Goal: Task Accomplishment & Management: Use online tool/utility

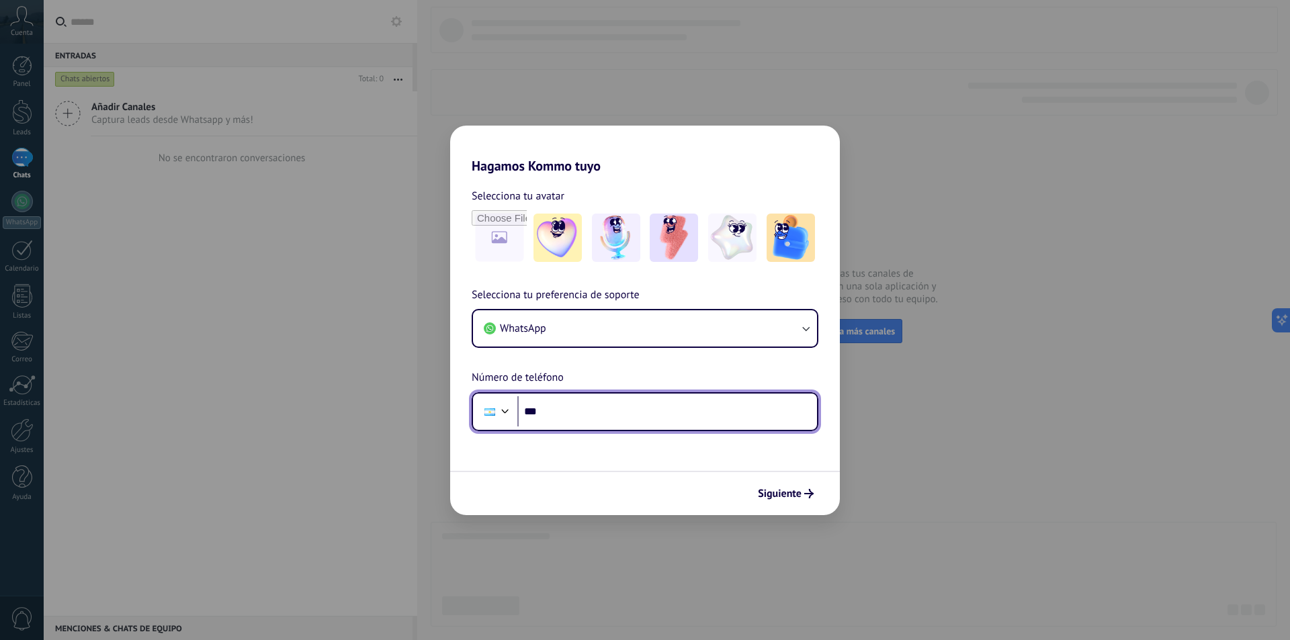
click at [569, 405] on input "***" at bounding box center [667, 411] width 300 height 31
type input "**********"
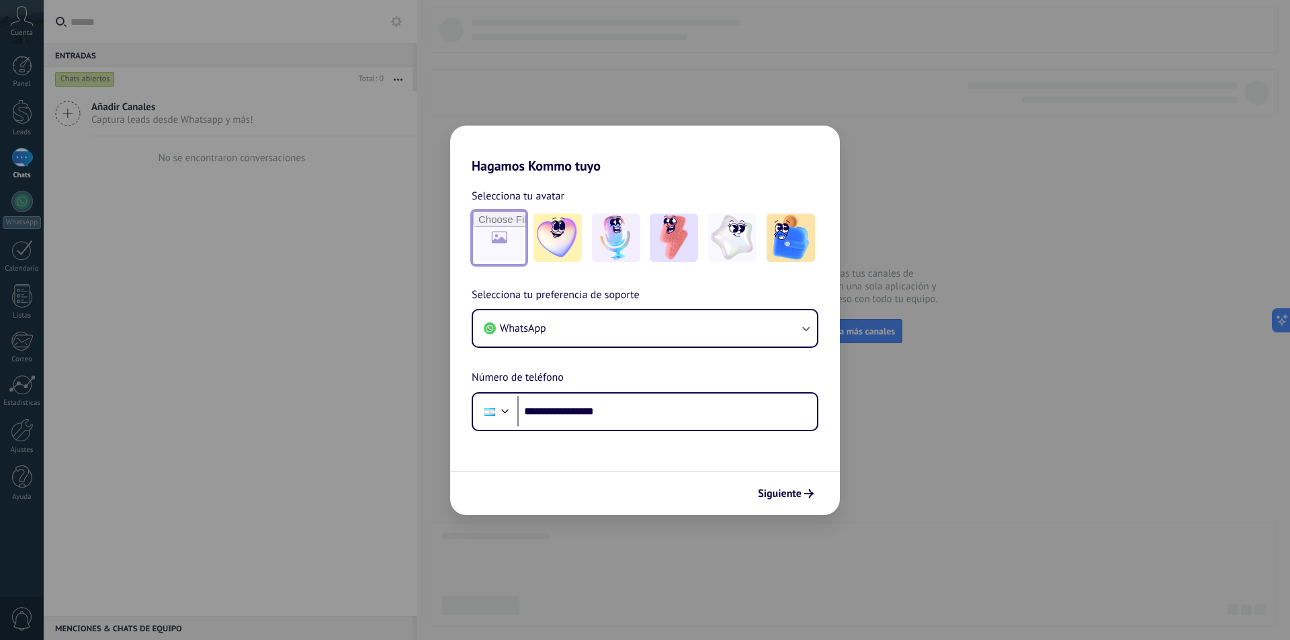
click at [499, 244] on input "file" at bounding box center [499, 238] width 52 height 52
type input "**********"
click at [505, 234] on input "file" at bounding box center [499, 238] width 52 height 52
click at [795, 491] on span "Siguiente" at bounding box center [780, 493] width 44 height 9
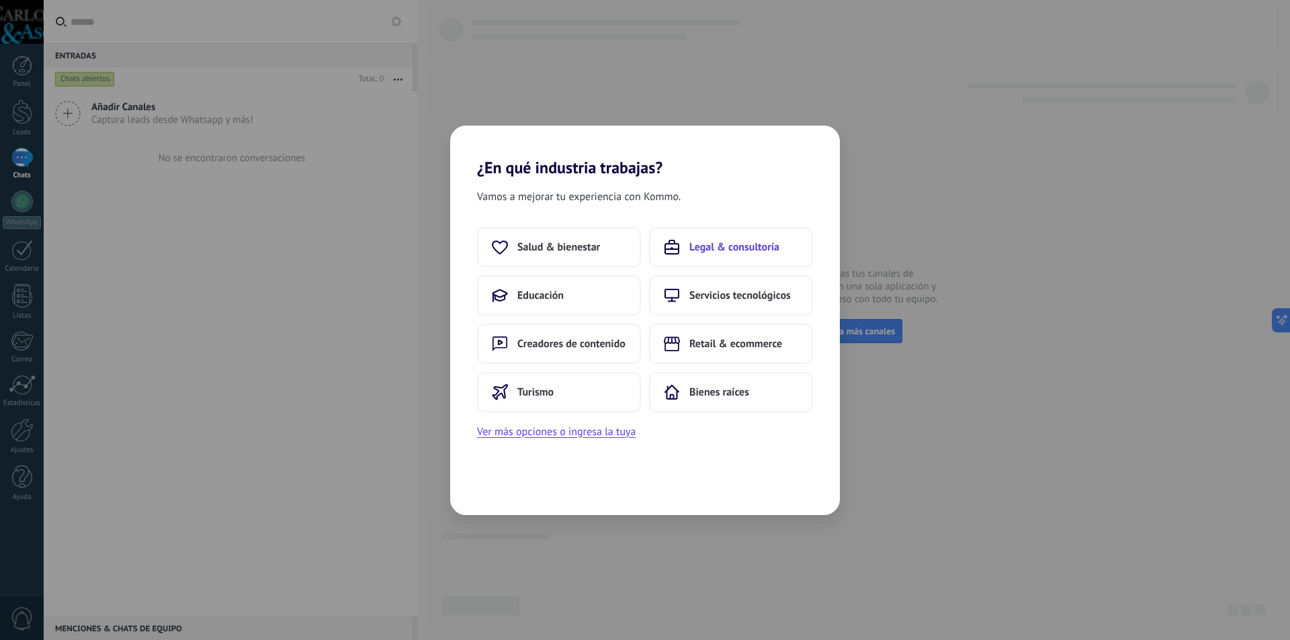
click at [754, 244] on span "Legal & consultoría" at bounding box center [734, 247] width 90 height 13
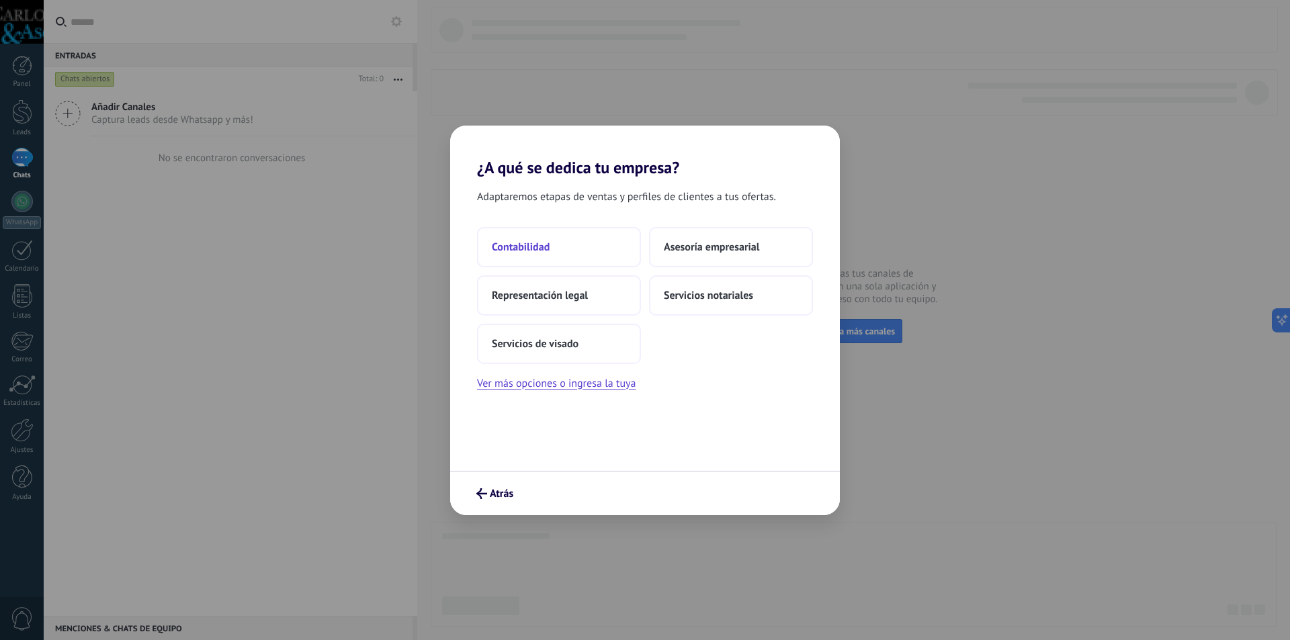
click at [564, 248] on button "Contabilidad" at bounding box center [559, 247] width 164 height 40
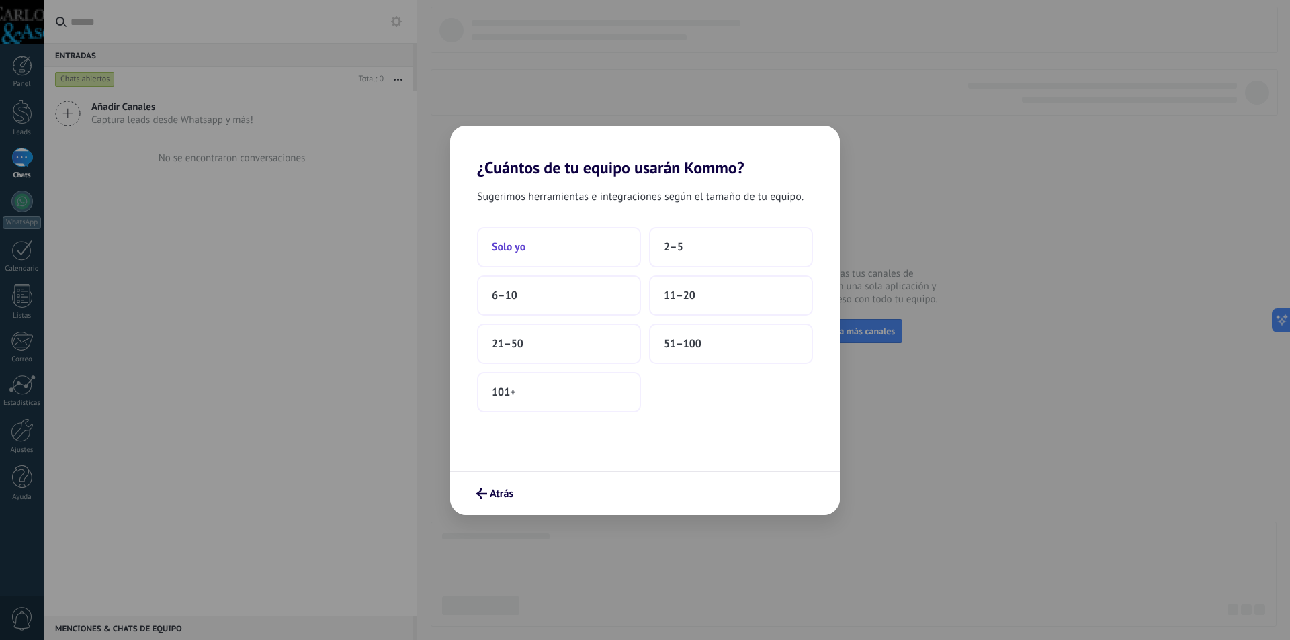
click at [566, 253] on button "Solo yo" at bounding box center [559, 247] width 164 height 40
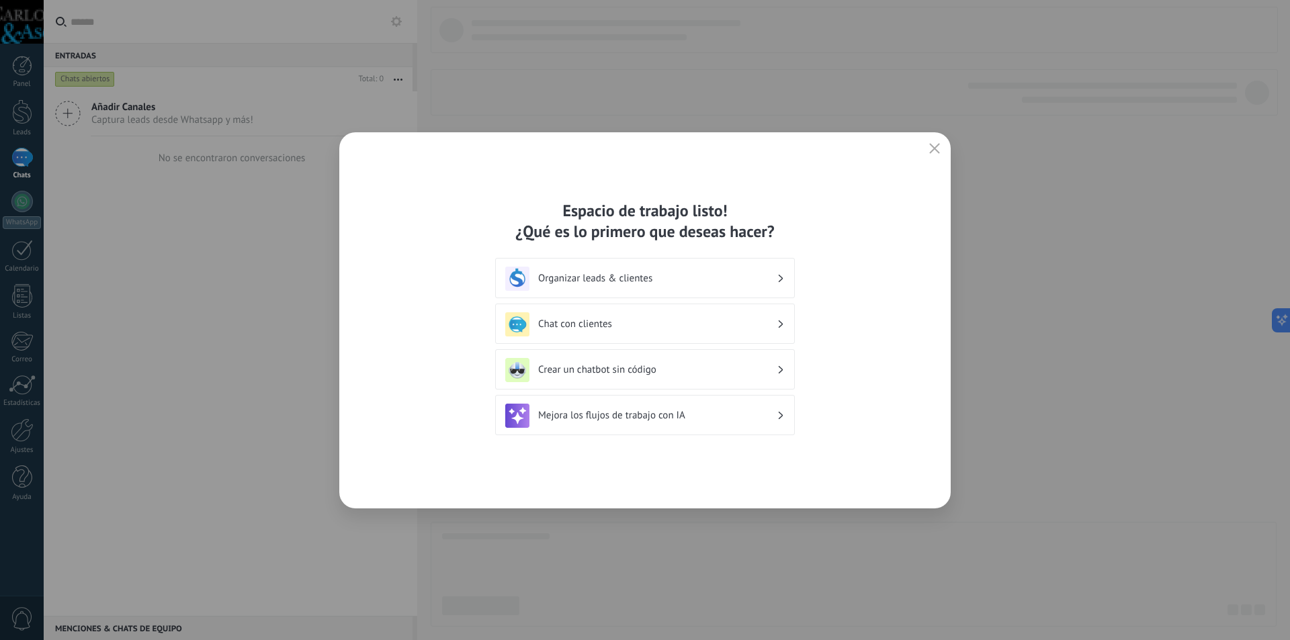
click at [671, 317] on div "Chat con clientes" at bounding box center [644, 324] width 279 height 24
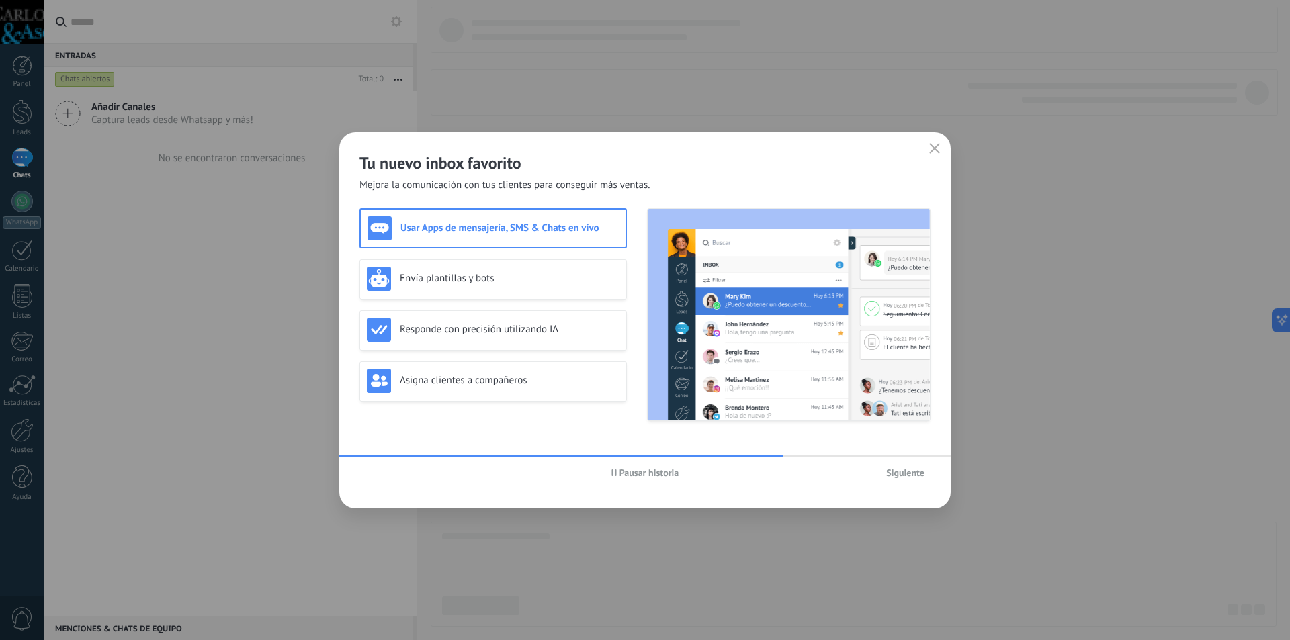
click at [546, 220] on div "Usar Apps de mensajería, SMS & Chats en vivo" at bounding box center [493, 228] width 251 height 24
click at [918, 466] on button "Siguiente" at bounding box center [905, 473] width 50 height 20
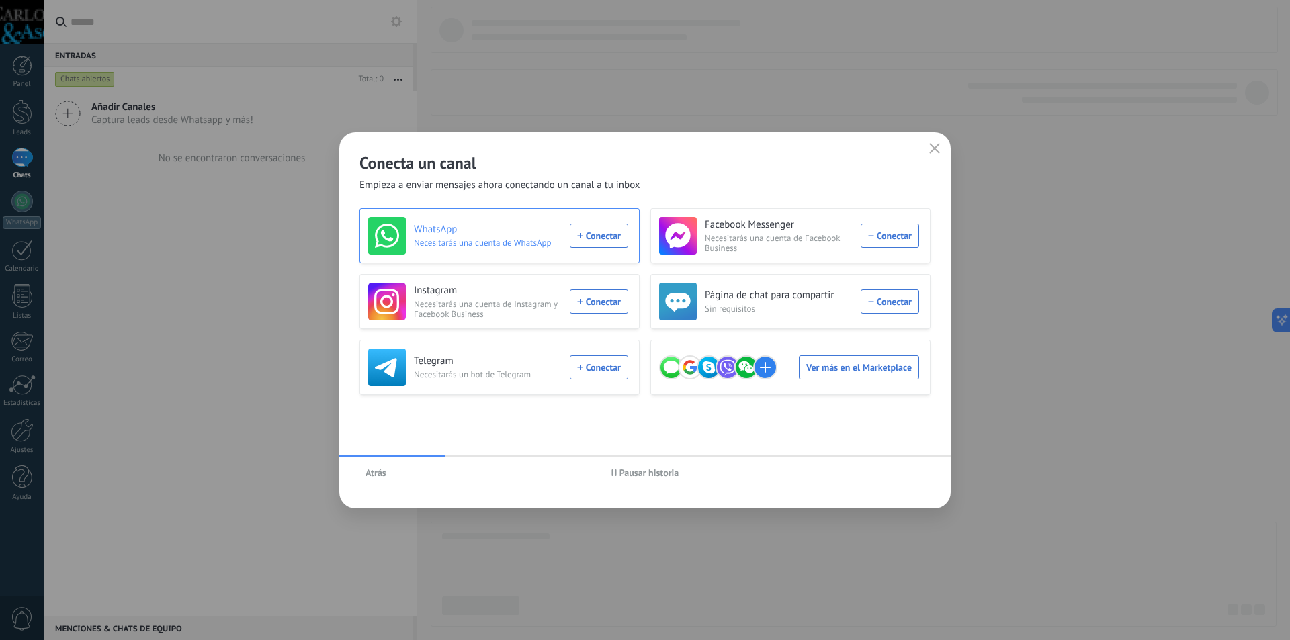
click at [588, 233] on div "WhatsApp Necesitarás una cuenta de WhatsApp Conectar" at bounding box center [498, 236] width 260 height 38
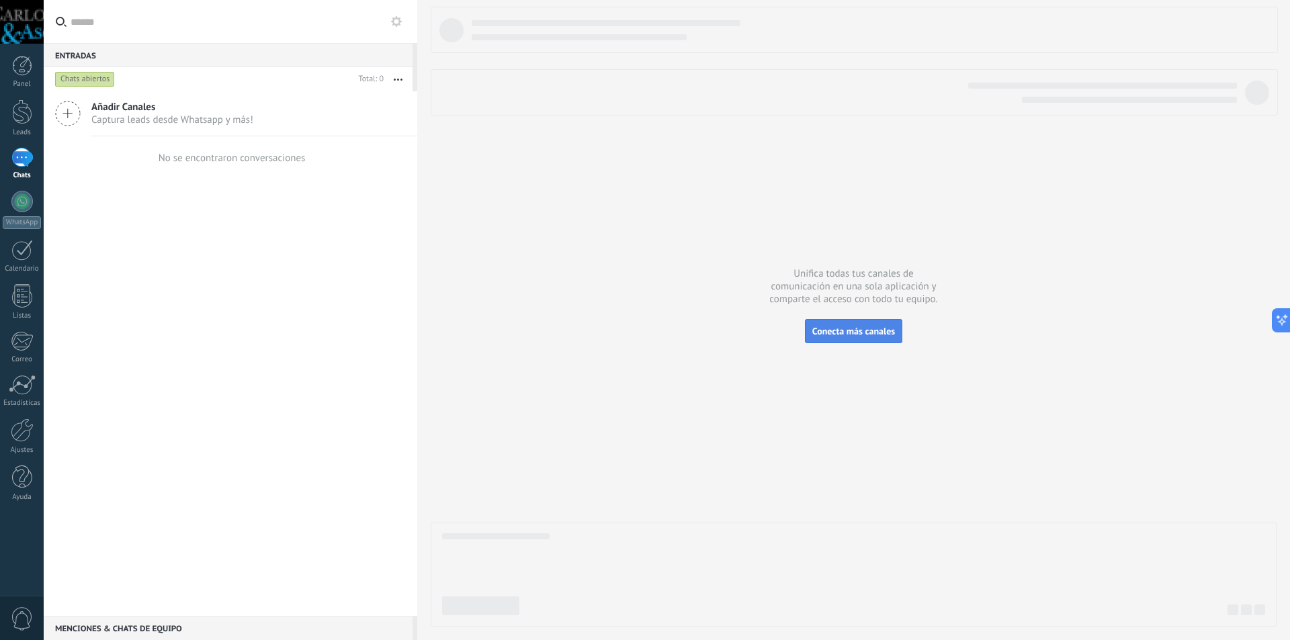
click at [865, 333] on span "Conecta más canales" at bounding box center [853, 331] width 83 height 12
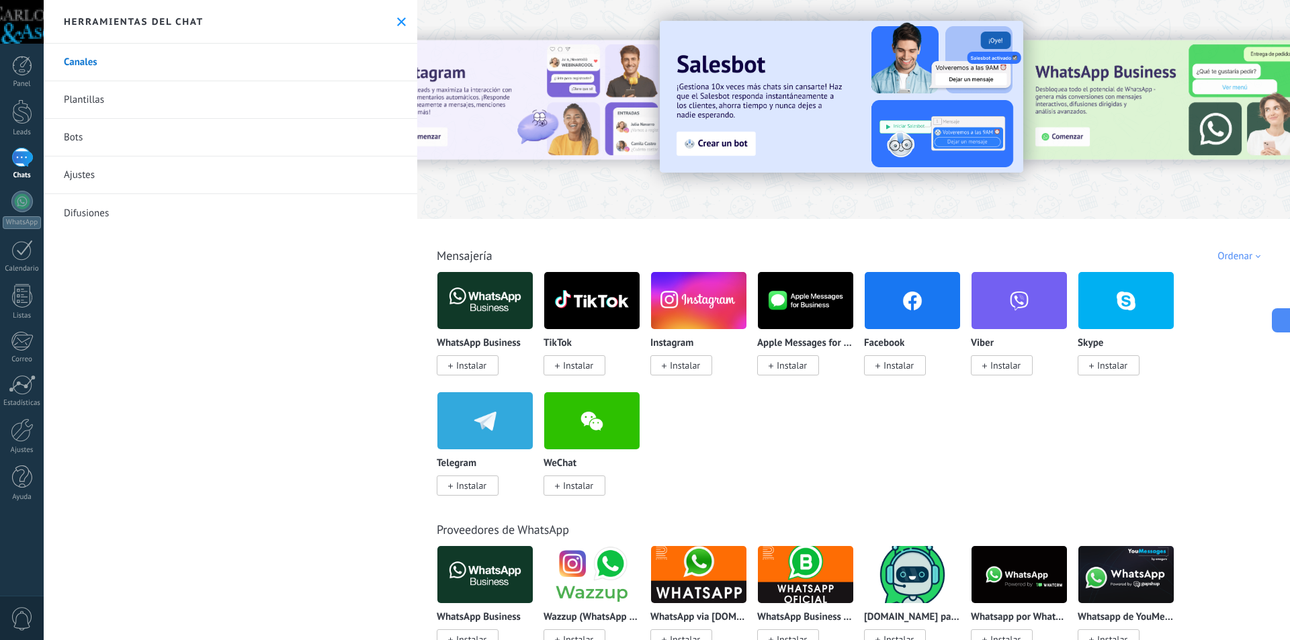
click at [468, 359] on span "Instalar" at bounding box center [468, 365] width 62 height 20
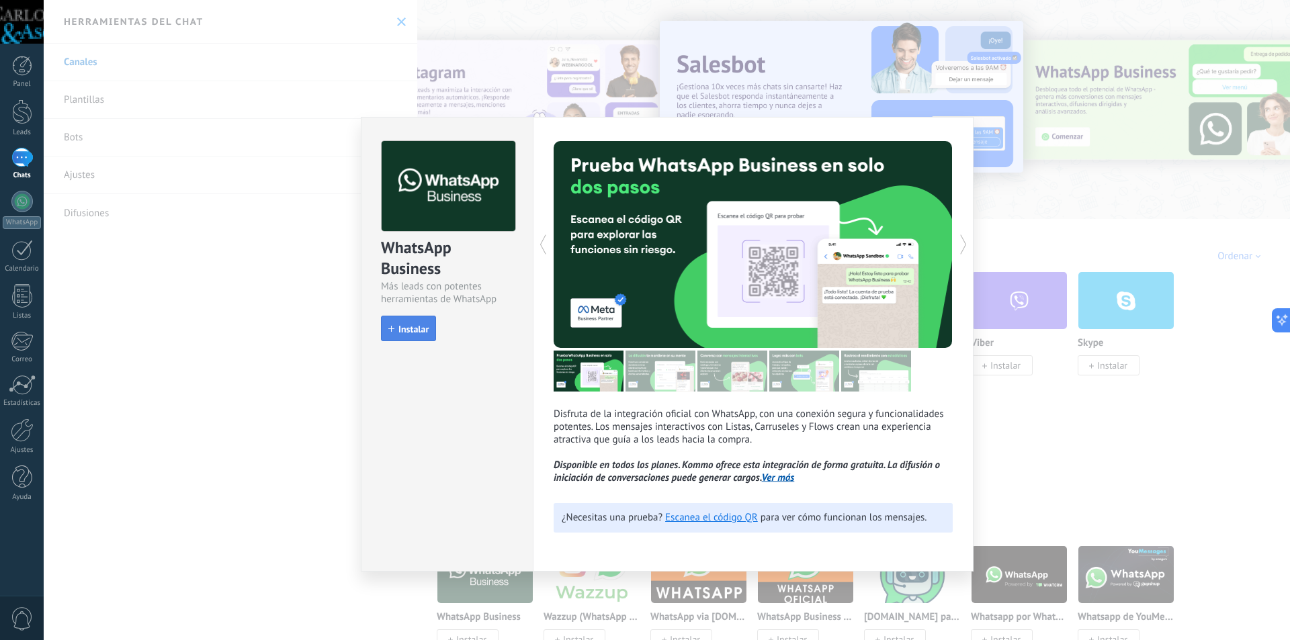
click at [408, 331] on span "Instalar" at bounding box center [413, 329] width 30 height 9
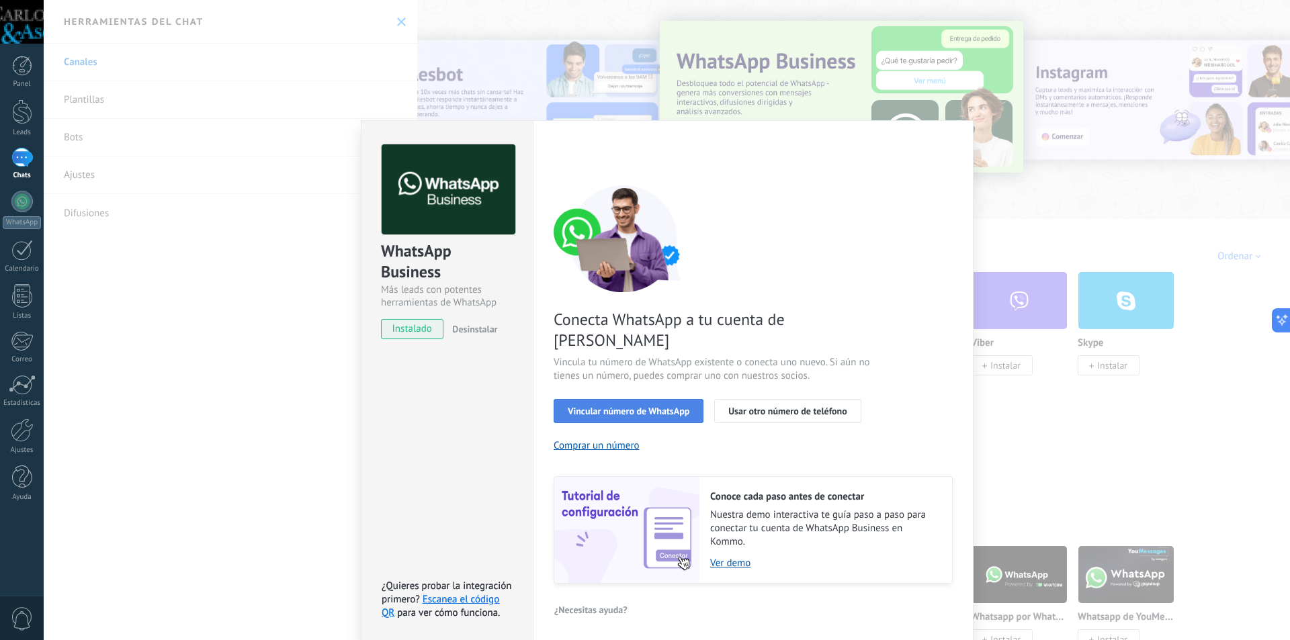
click at [640, 406] on span "Vincular número de WhatsApp" at bounding box center [629, 410] width 122 height 9
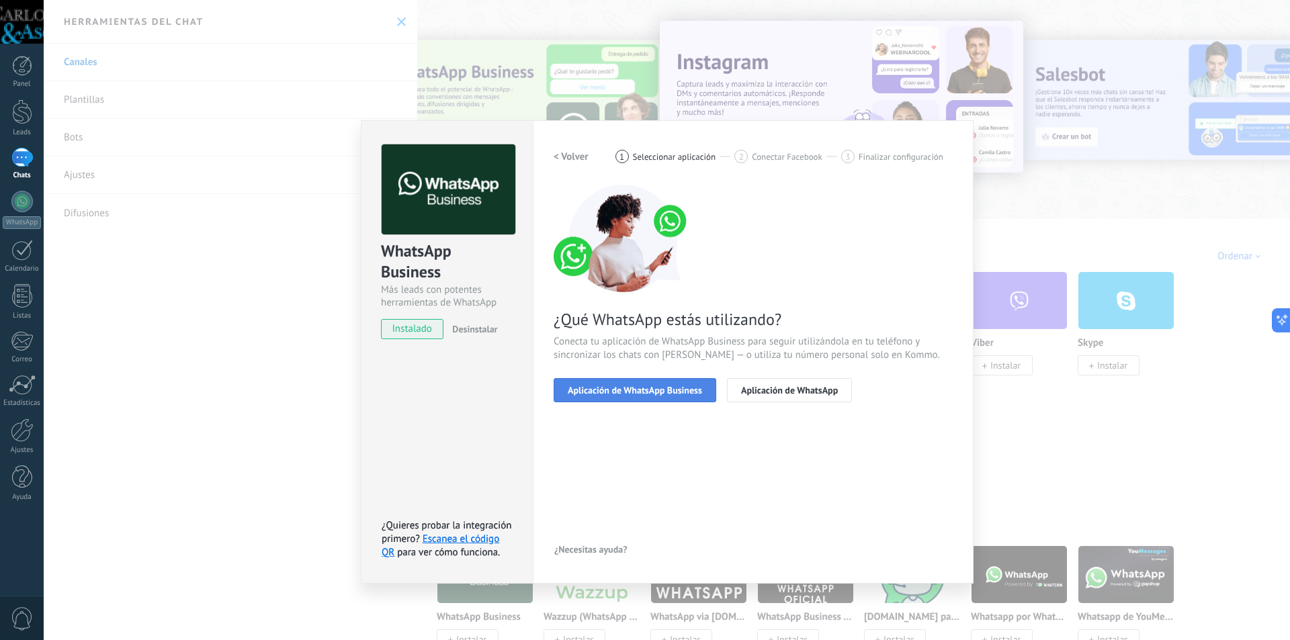
click at [672, 392] on span "Aplicación de WhatsApp Business" at bounding box center [635, 390] width 134 height 9
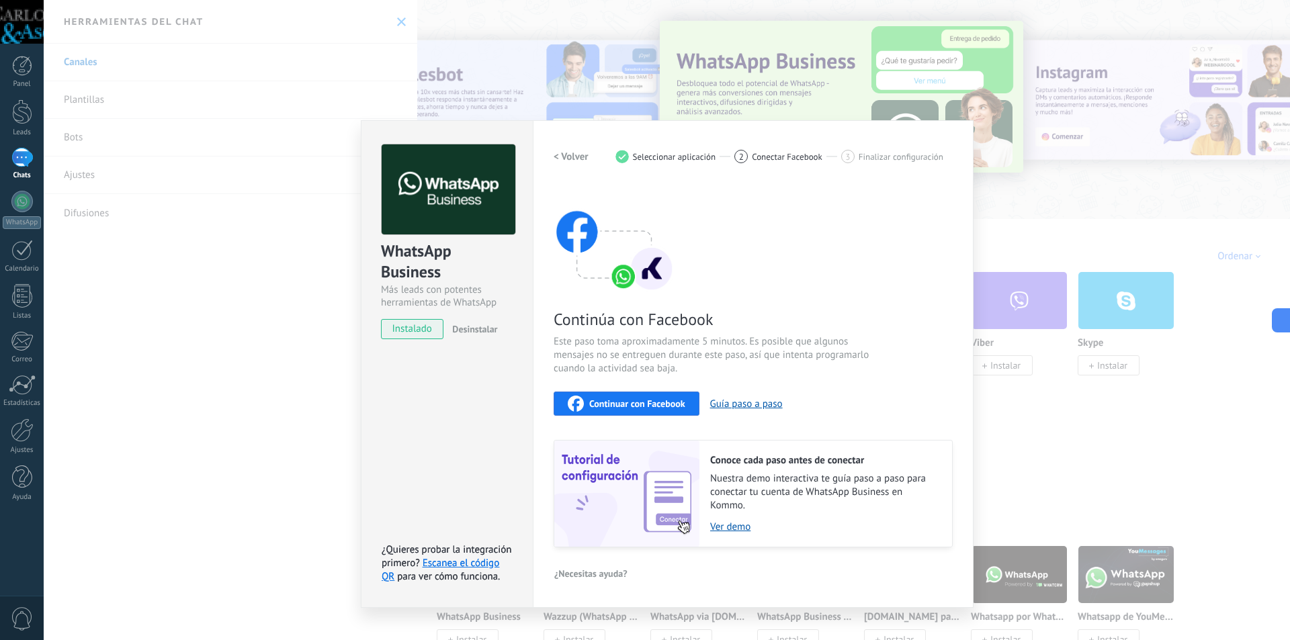
click at [577, 159] on h2 "< Volver" at bounding box center [571, 156] width 35 height 13
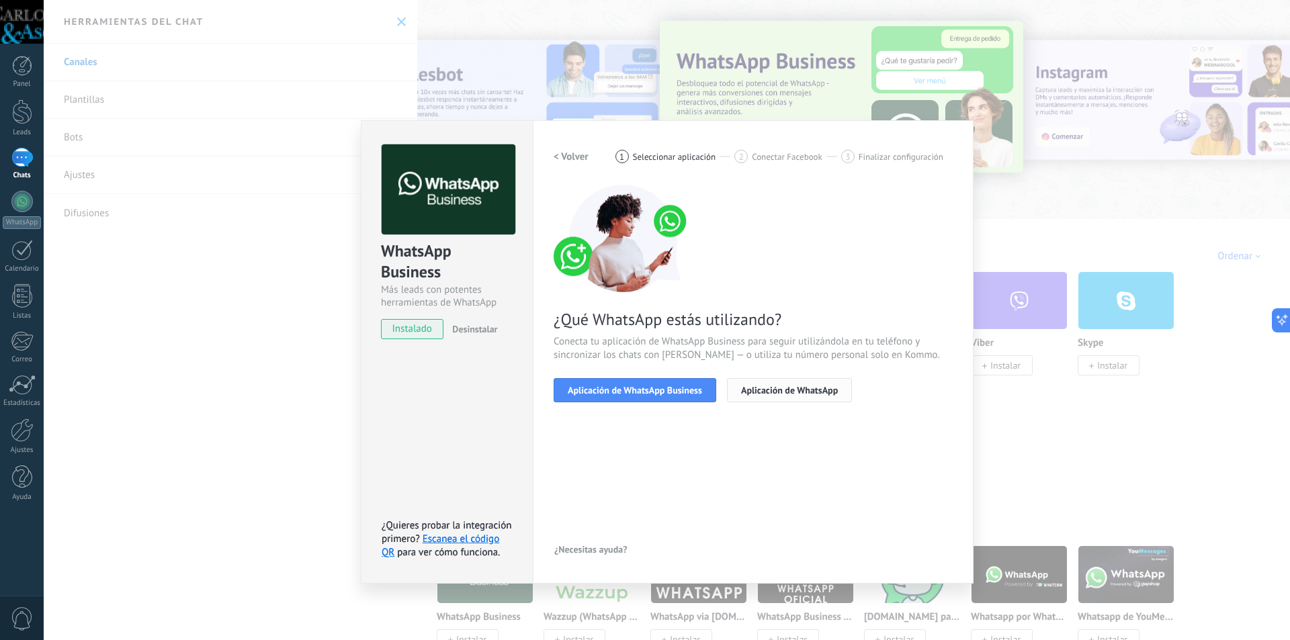
click at [768, 391] on span "Aplicación de WhatsApp" at bounding box center [789, 390] width 97 height 9
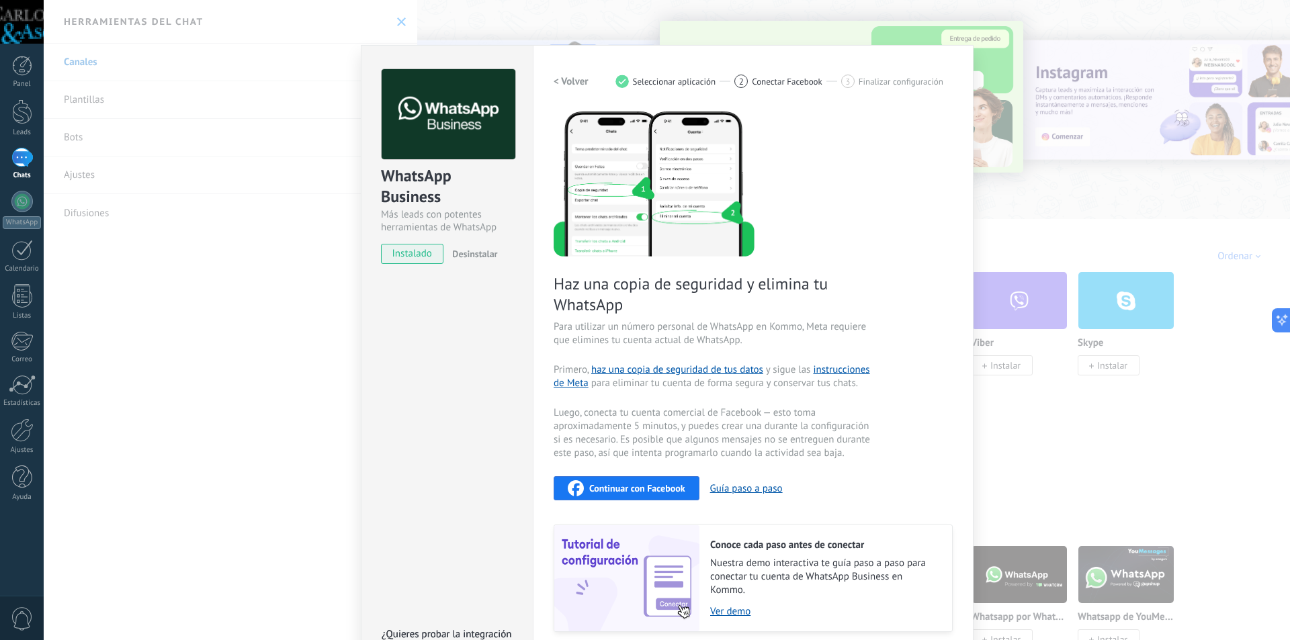
scroll to position [127, 0]
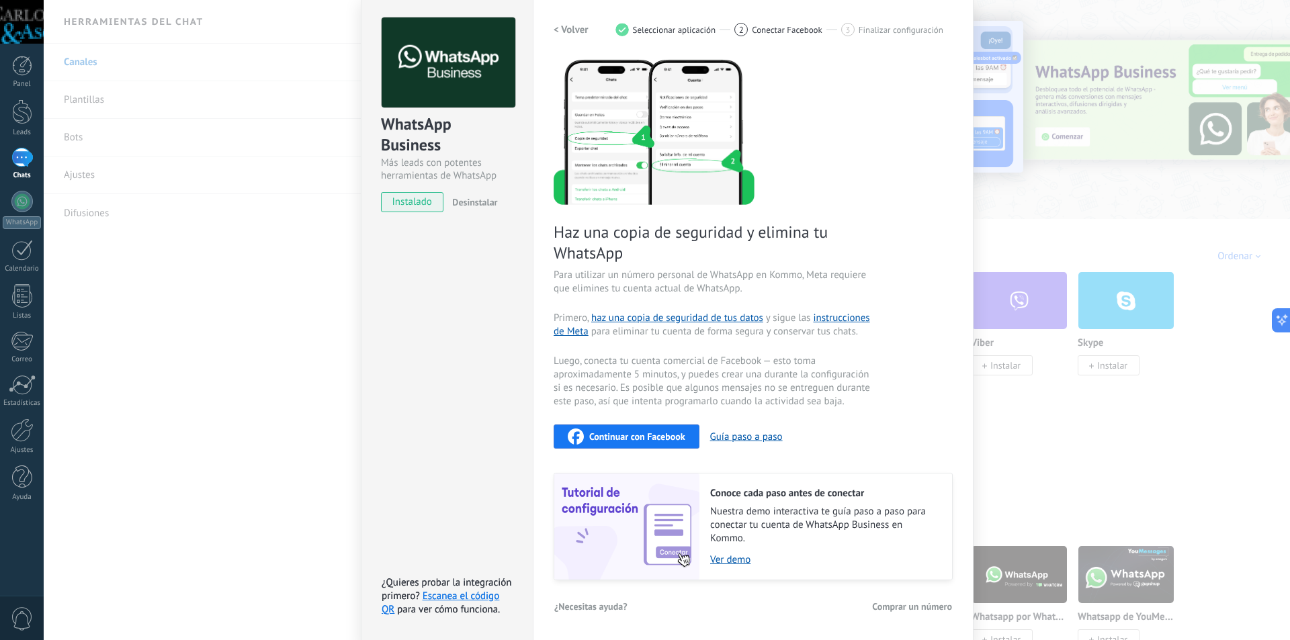
click at [395, 206] on span "instalado" at bounding box center [412, 202] width 61 height 20
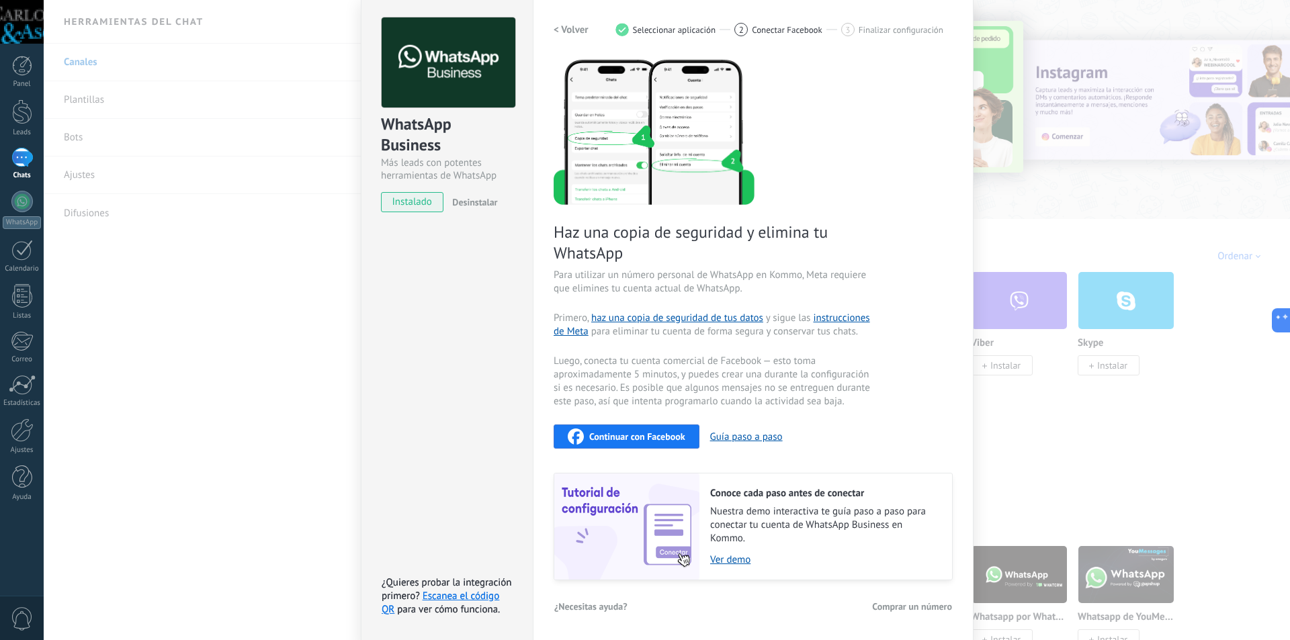
scroll to position [0, 0]
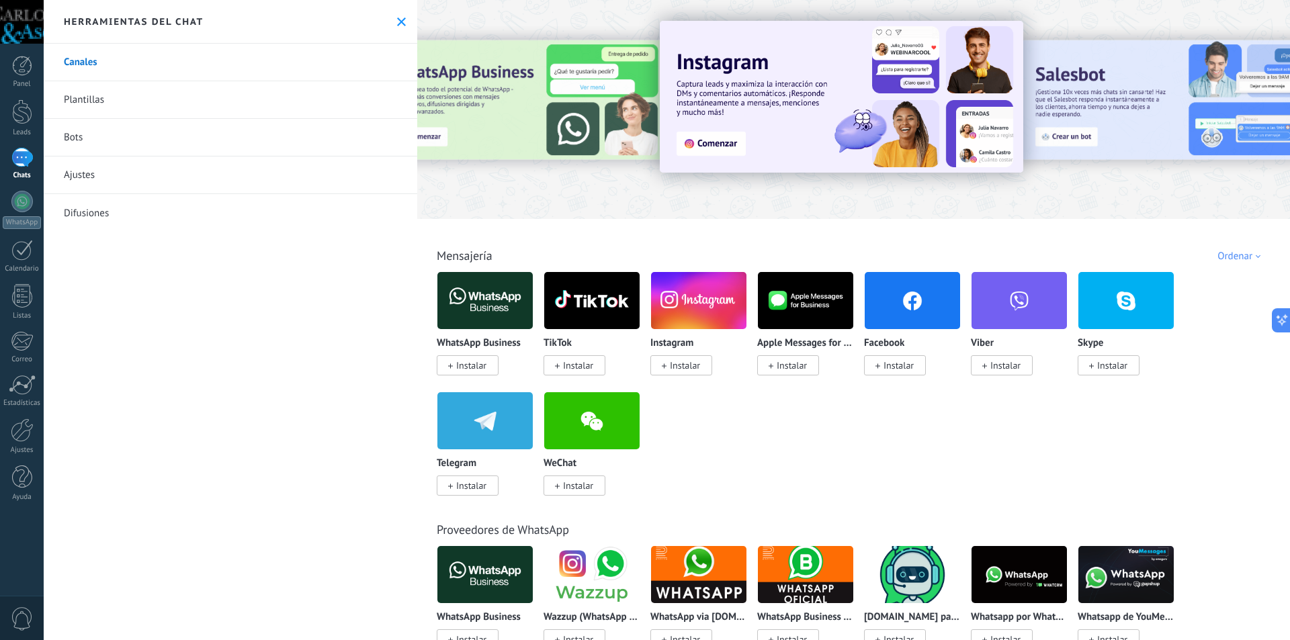
click at [98, 101] on link "Plantillas" at bounding box center [231, 100] width 374 height 38
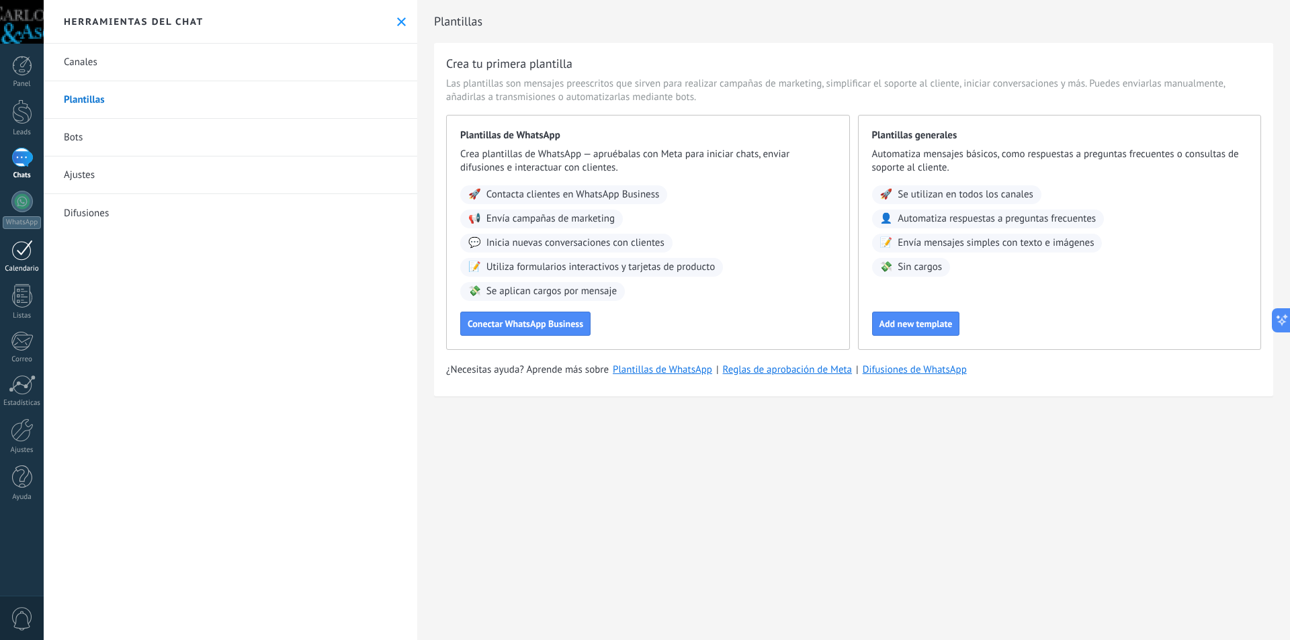
click at [19, 260] on div at bounding box center [21, 250] width 21 height 21
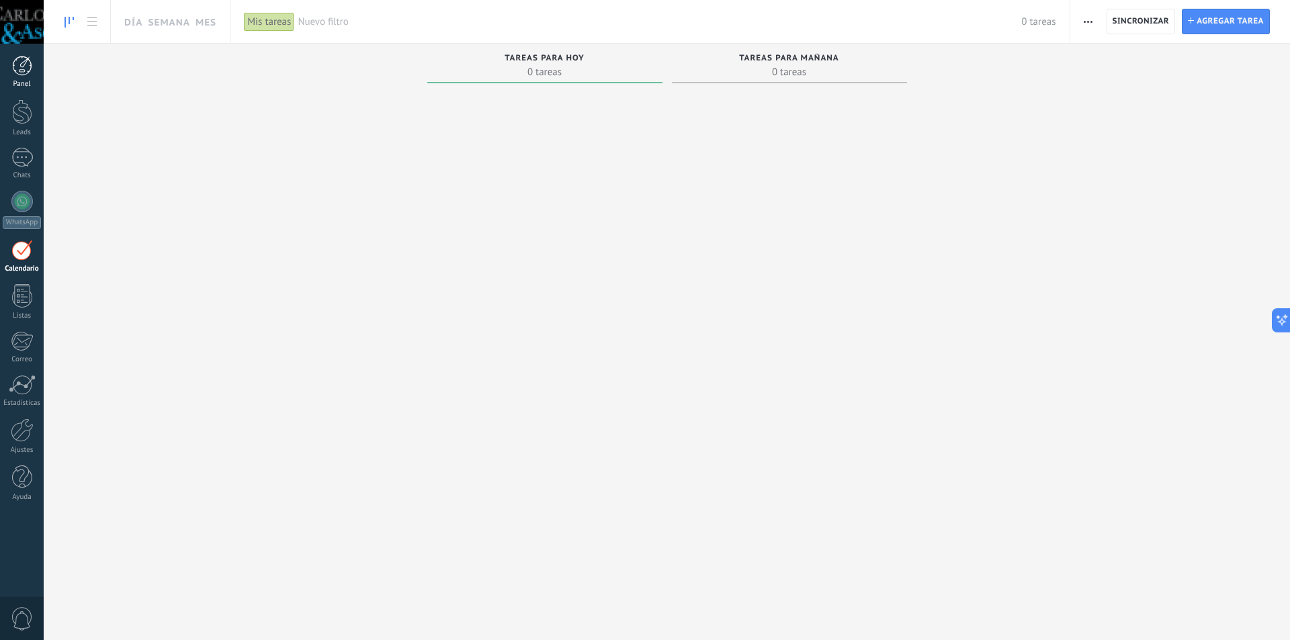
click at [17, 62] on div at bounding box center [22, 66] width 20 height 20
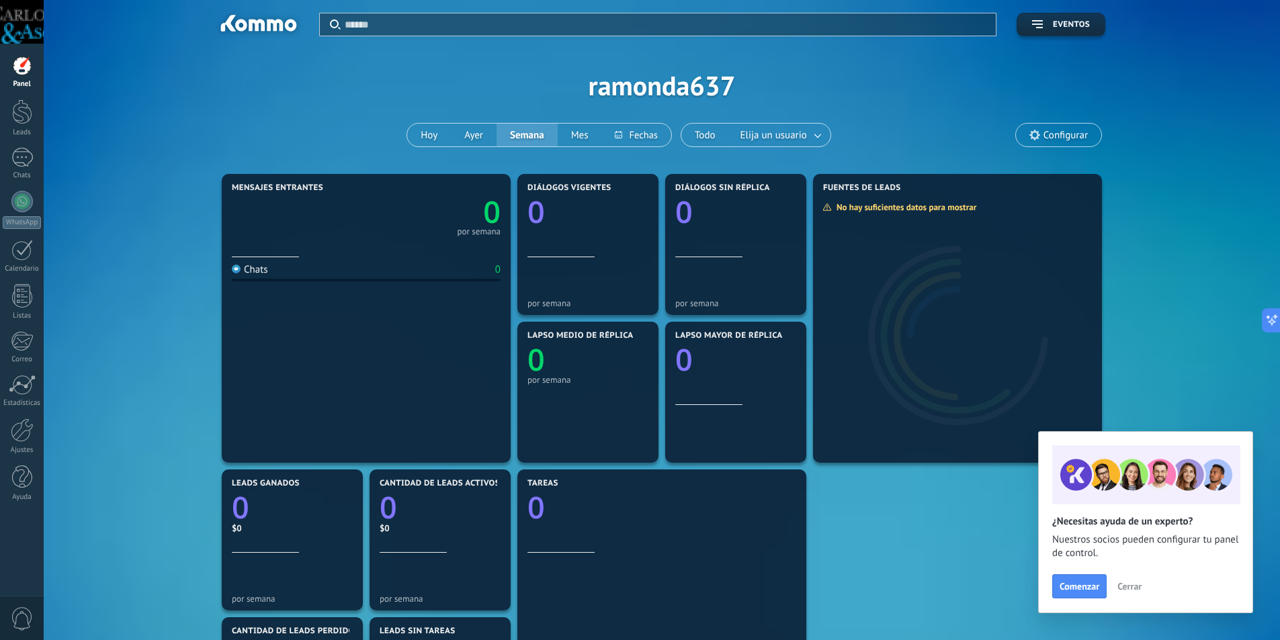
click at [15, 27] on div at bounding box center [22, 22] width 44 height 44
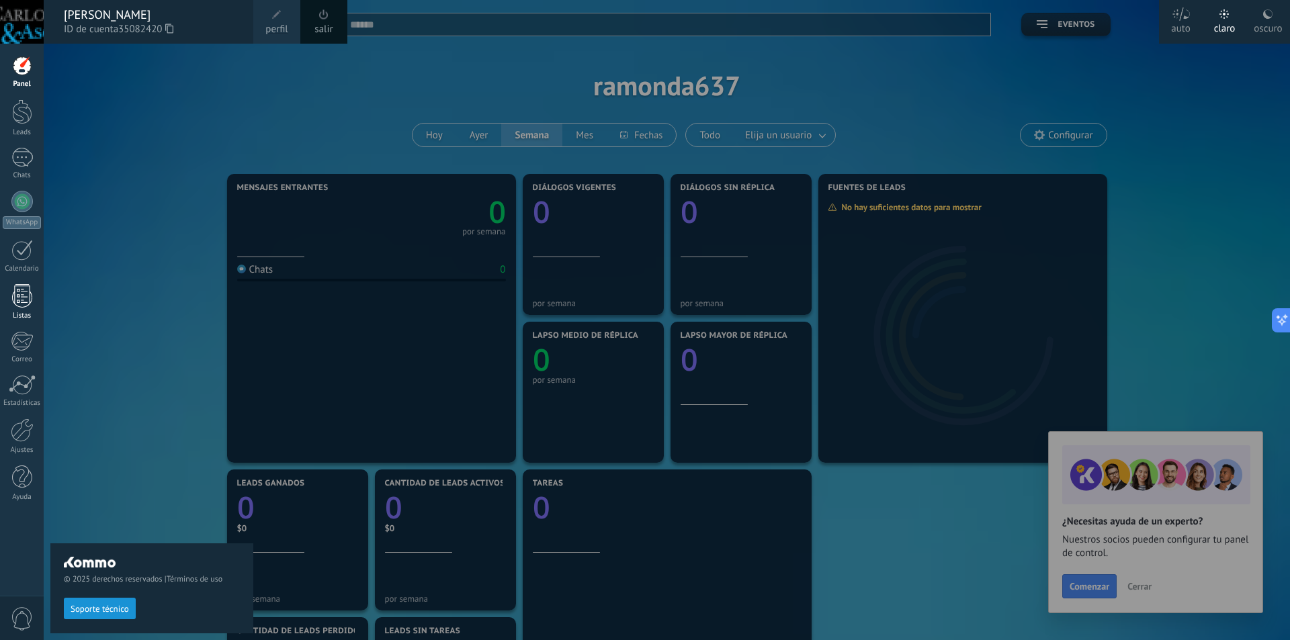
click at [26, 299] on div at bounding box center [22, 296] width 20 height 24
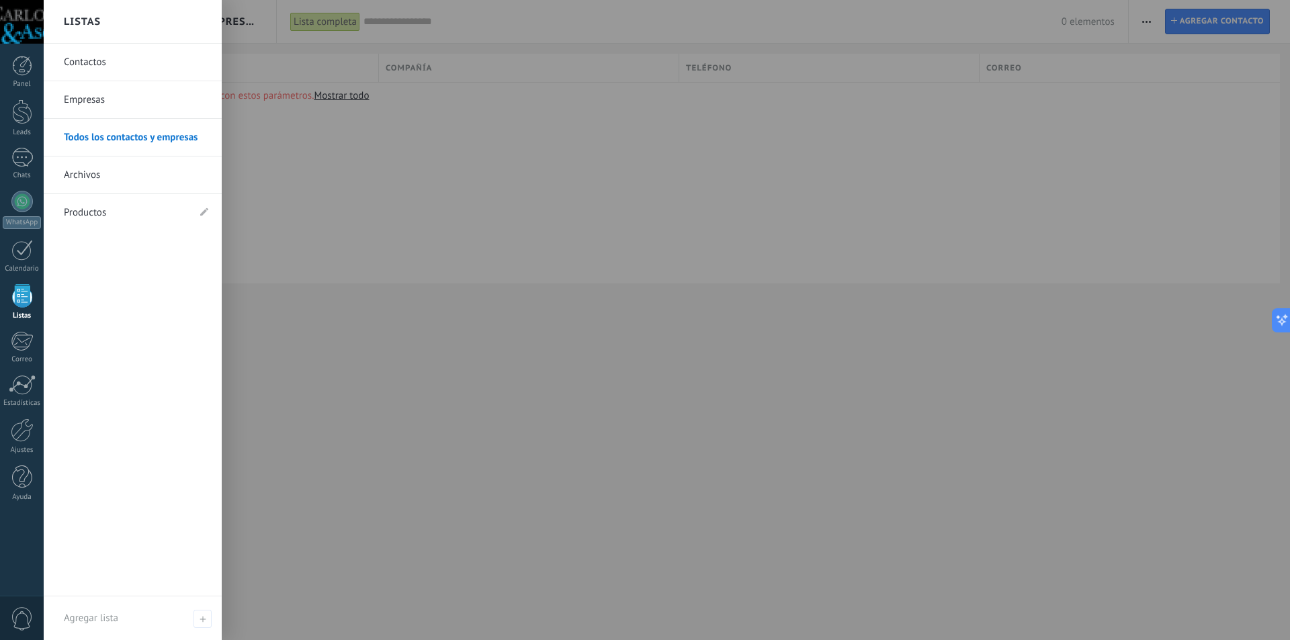
click at [79, 66] on link "Contactos" at bounding box center [136, 63] width 144 height 38
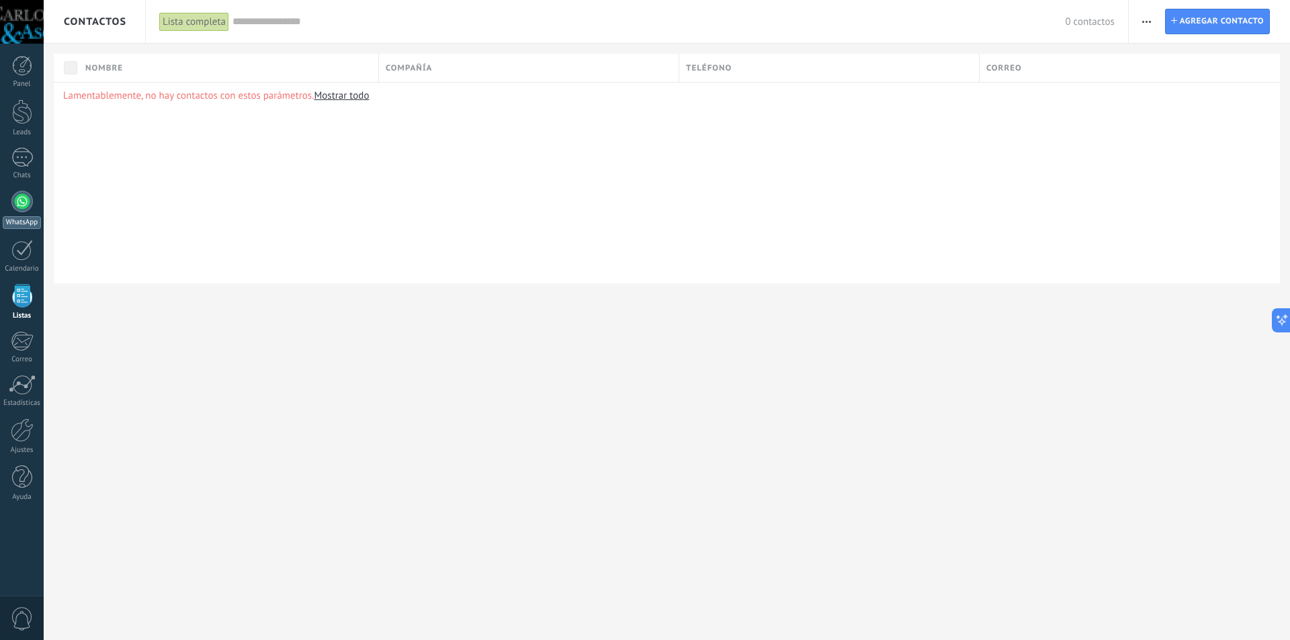
click at [29, 202] on div at bounding box center [21, 201] width 21 height 21
